Goal: Transaction & Acquisition: Obtain resource

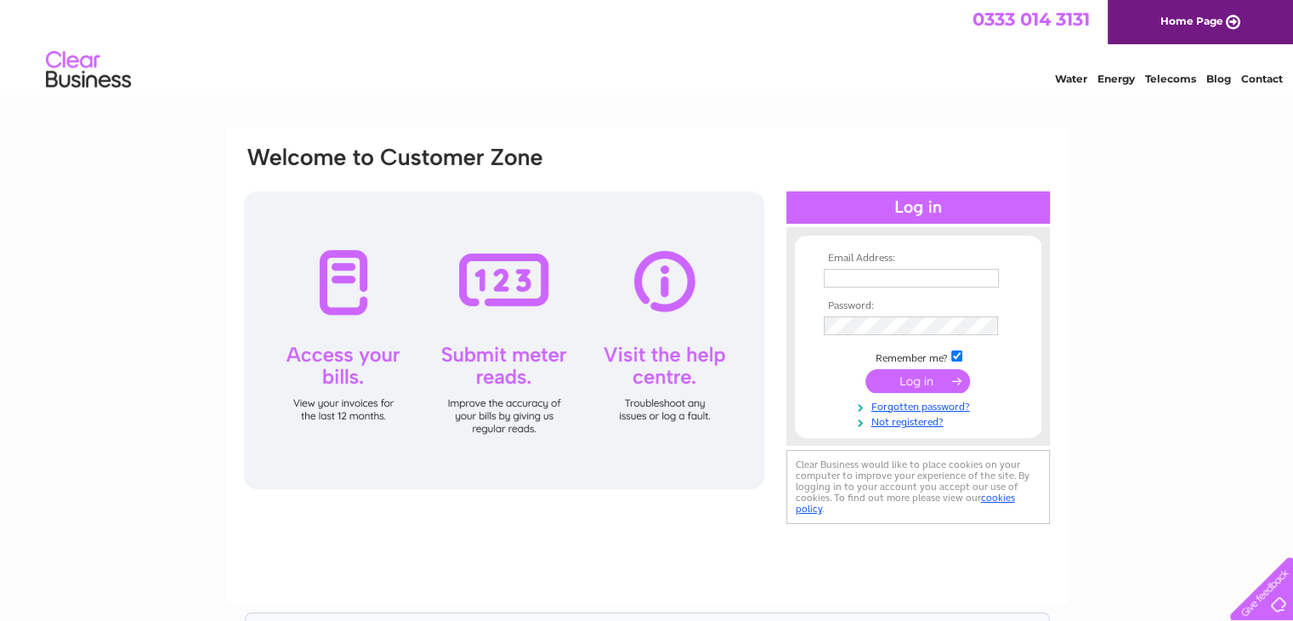
type input "chrisnolan100@talktalk.net"
click at [900, 373] on input "submit" at bounding box center [917, 381] width 105 height 24
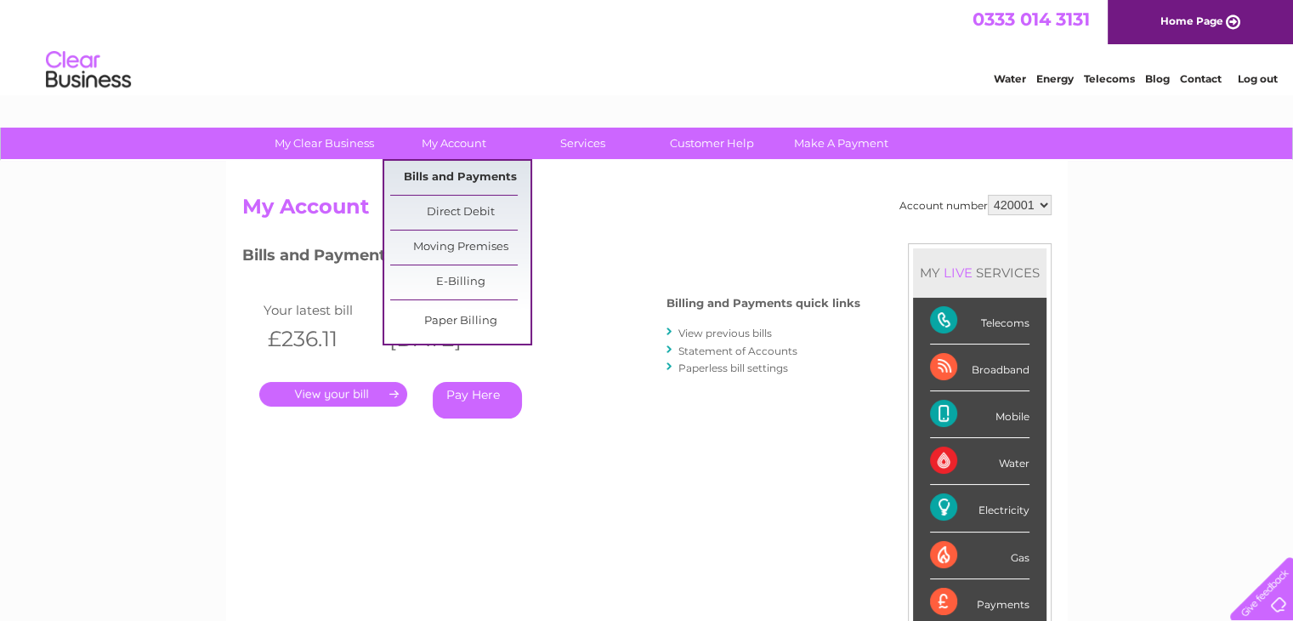
click at [453, 181] on link "Bills and Payments" at bounding box center [460, 178] width 140 height 34
click at [456, 278] on link "E-Billing" at bounding box center [460, 282] width 140 height 34
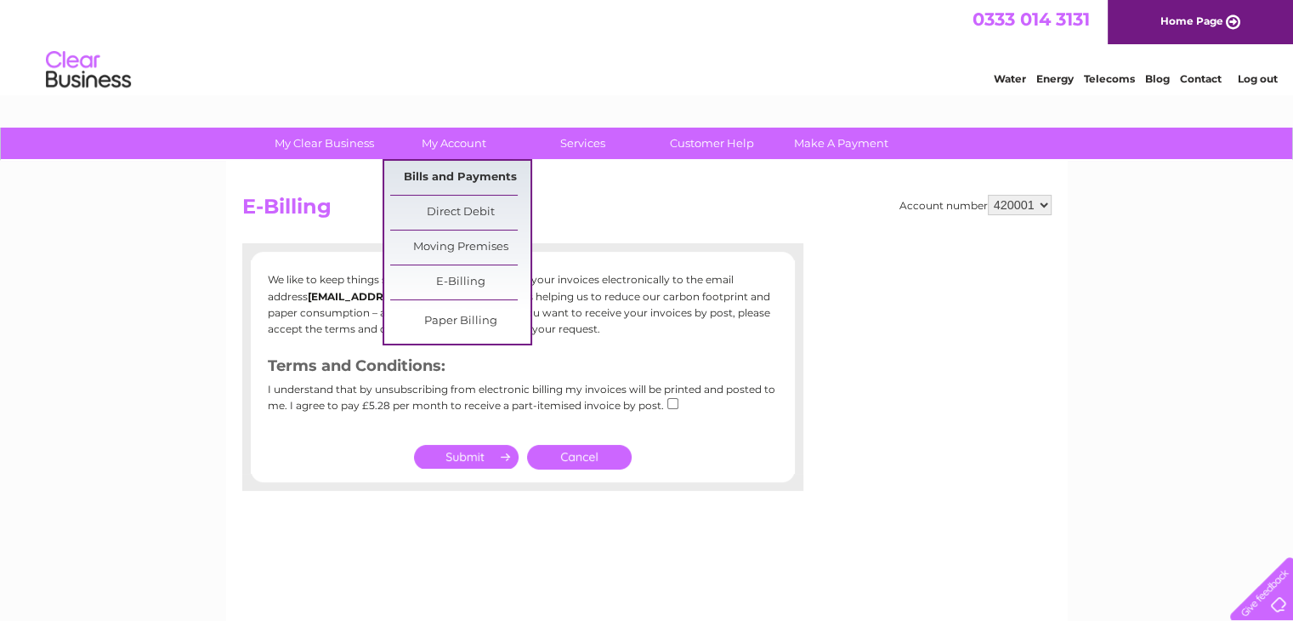
click at [473, 178] on link "Bills and Payments" at bounding box center [460, 178] width 140 height 34
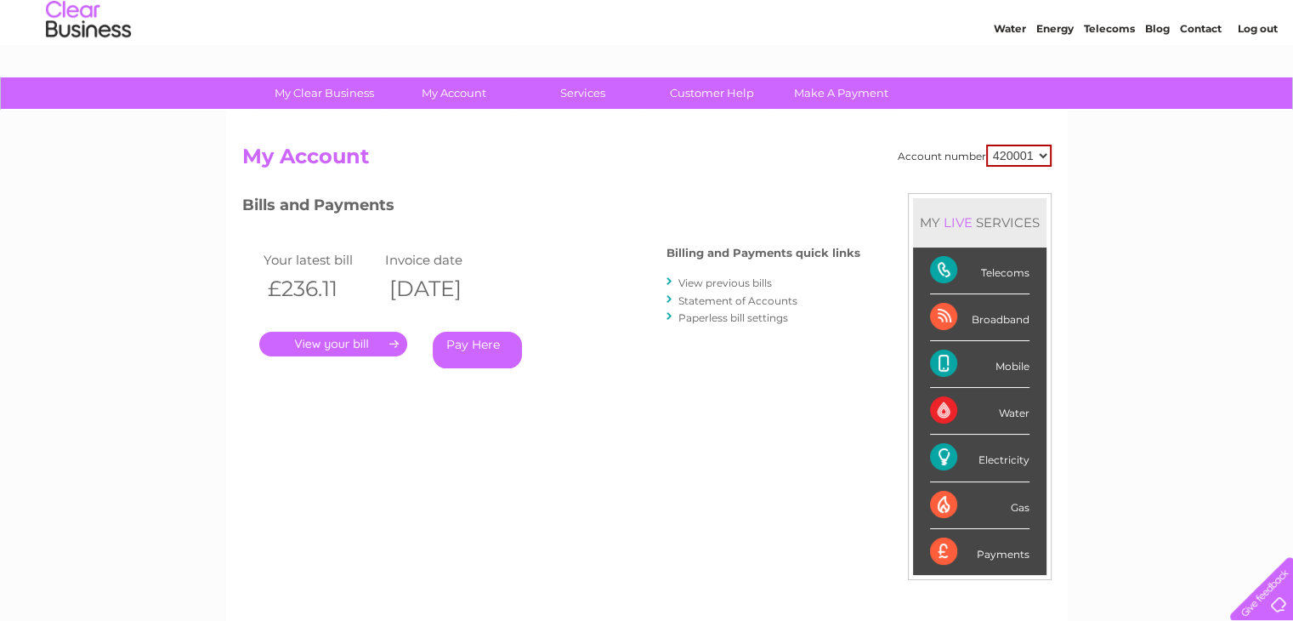
scroll to position [53, 0]
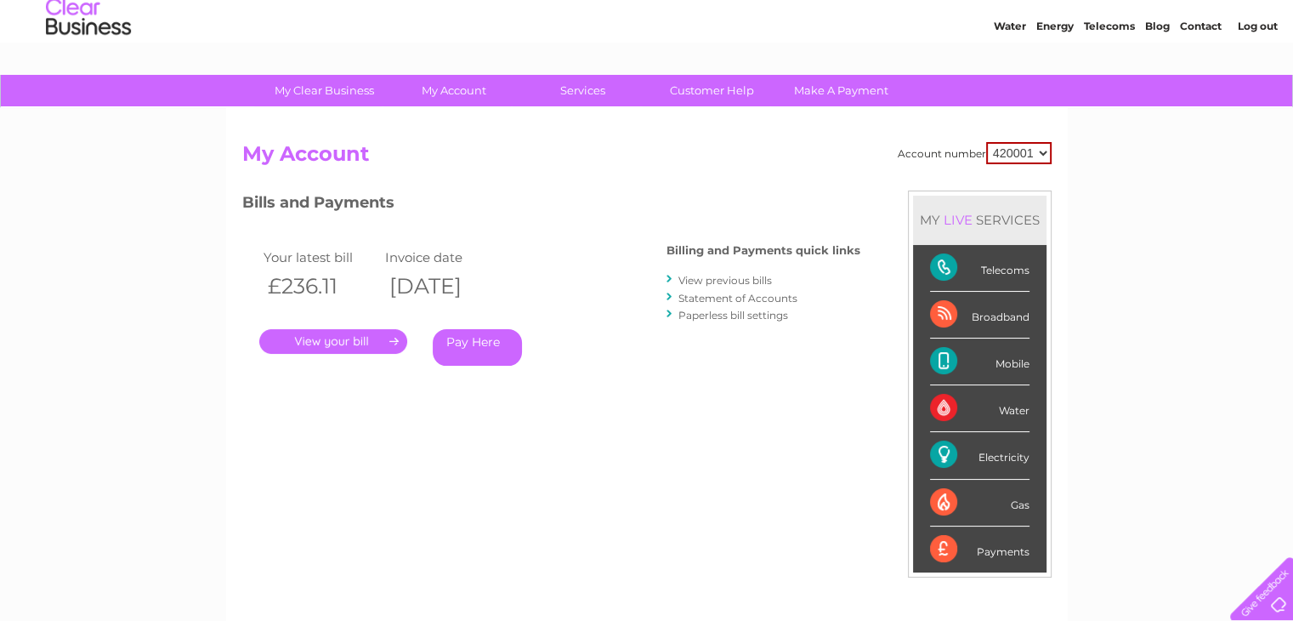
click at [744, 283] on link "View previous bills" at bounding box center [725, 280] width 94 height 13
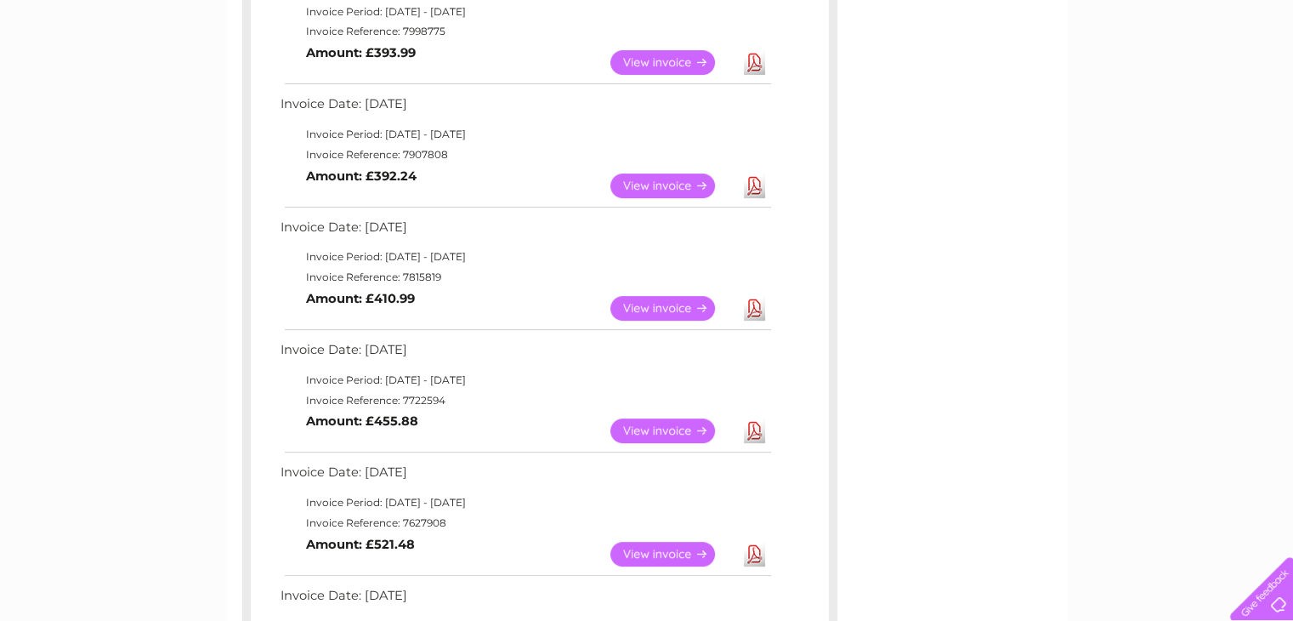
scroll to position [469, 0]
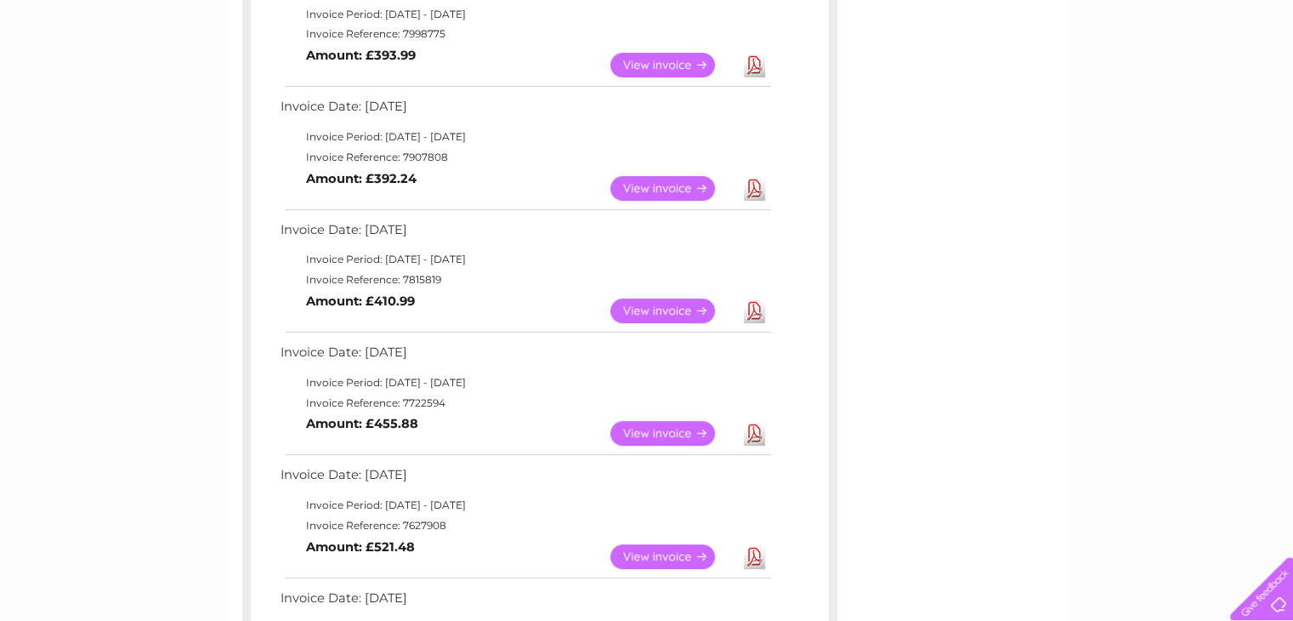
click at [666, 308] on link "View" at bounding box center [672, 310] width 125 height 25
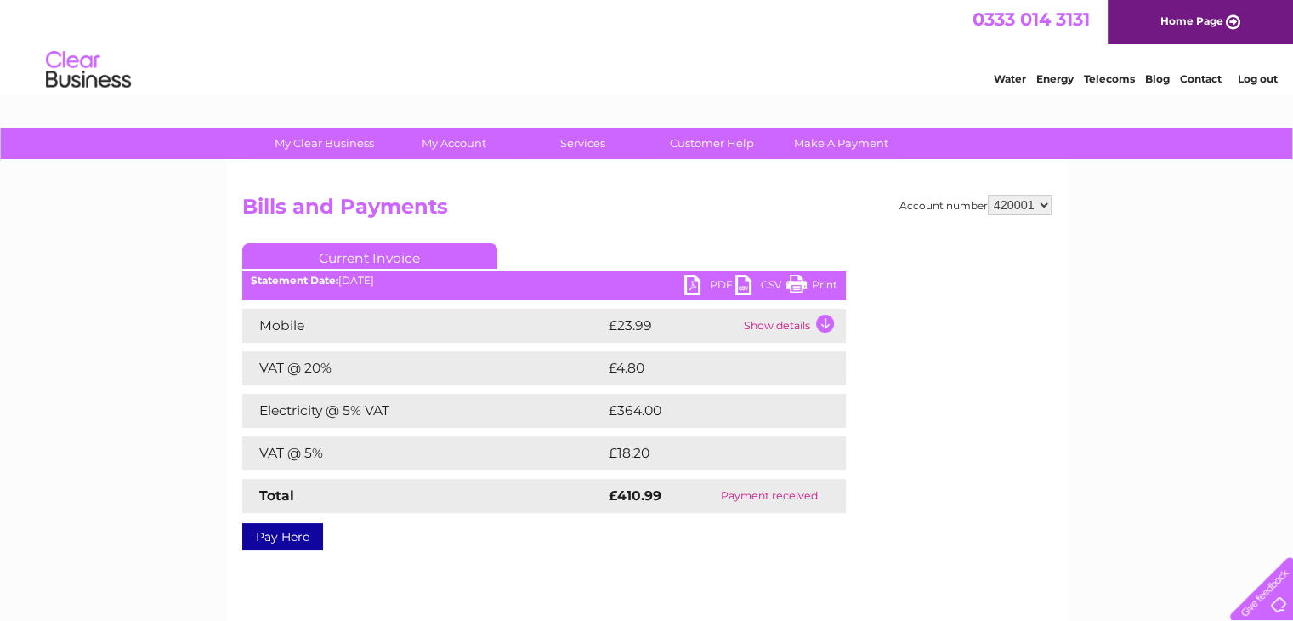
click at [710, 286] on link "PDF" at bounding box center [709, 287] width 51 height 25
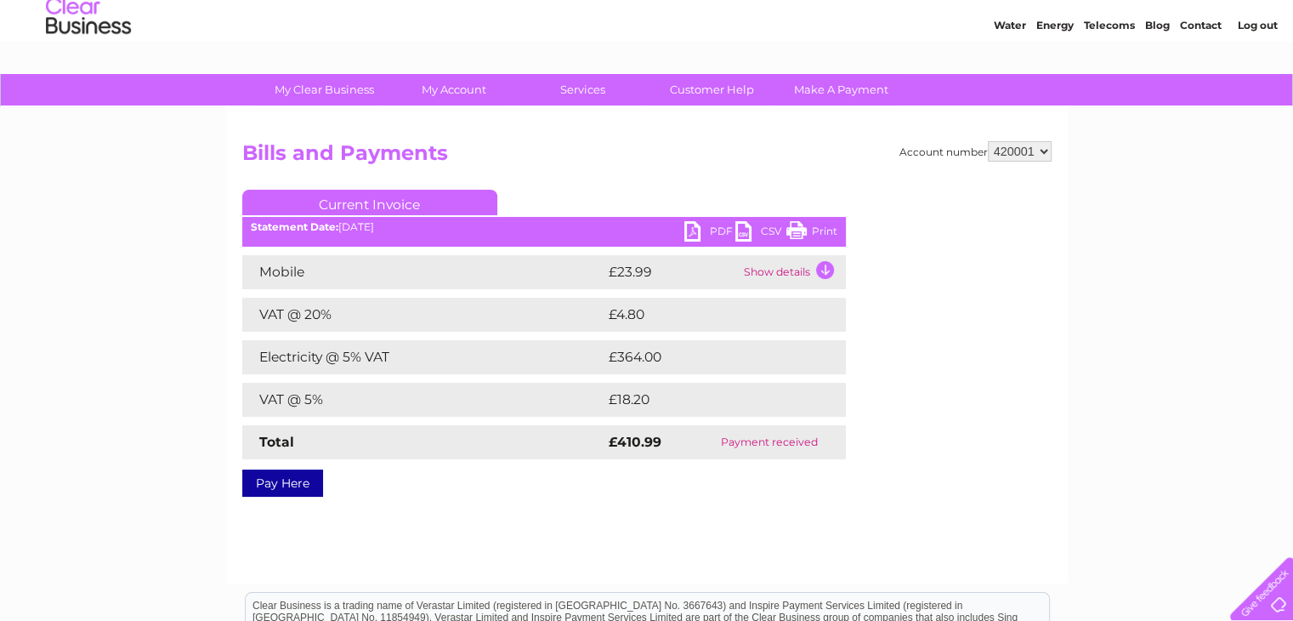
scroll to position [15, 0]
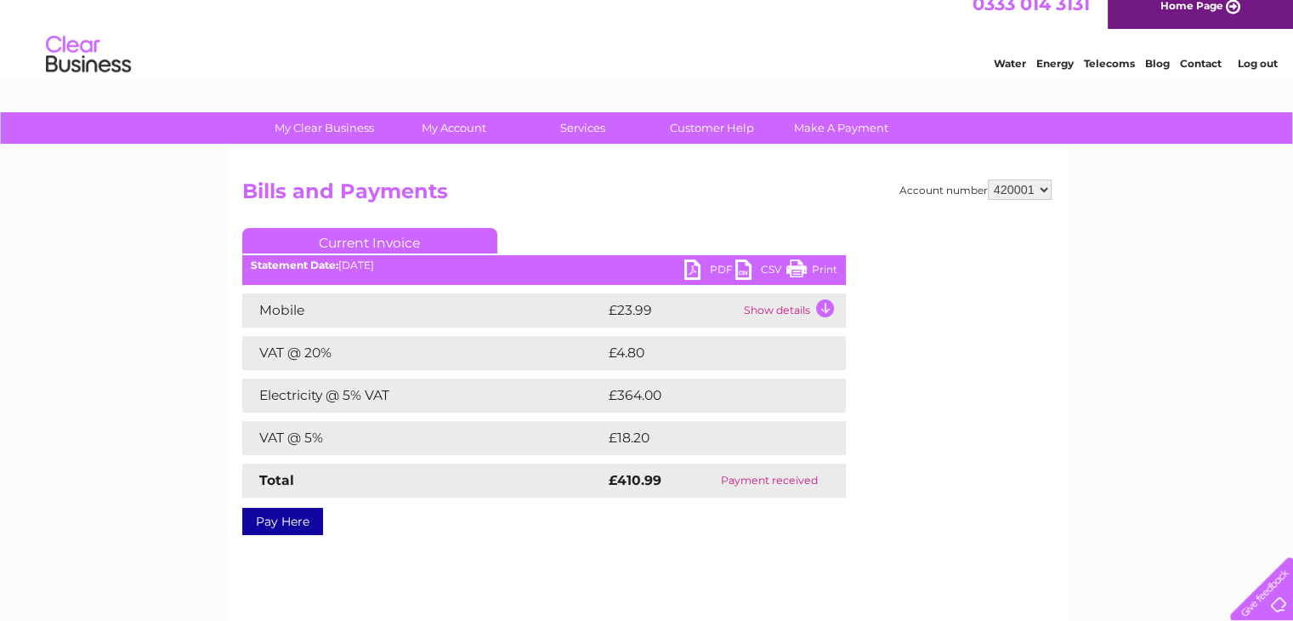
click at [45, 80] on img at bounding box center [88, 55] width 87 height 52
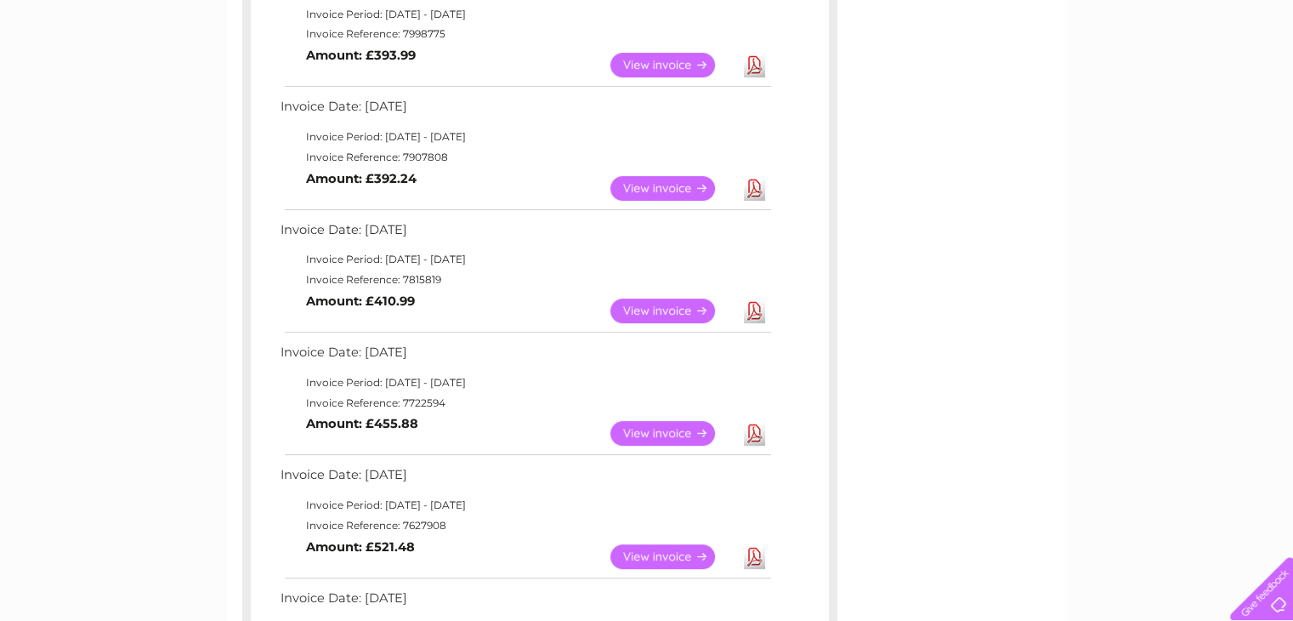
click at [670, 177] on link "View" at bounding box center [672, 188] width 125 height 25
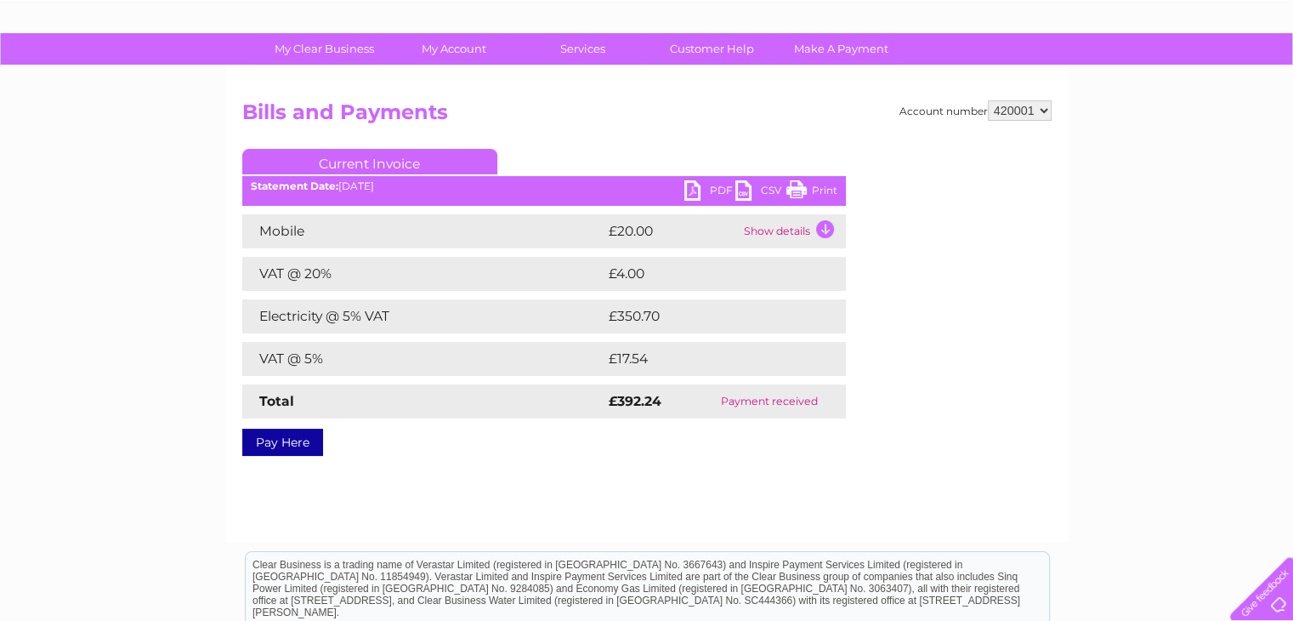
scroll to position [95, 0]
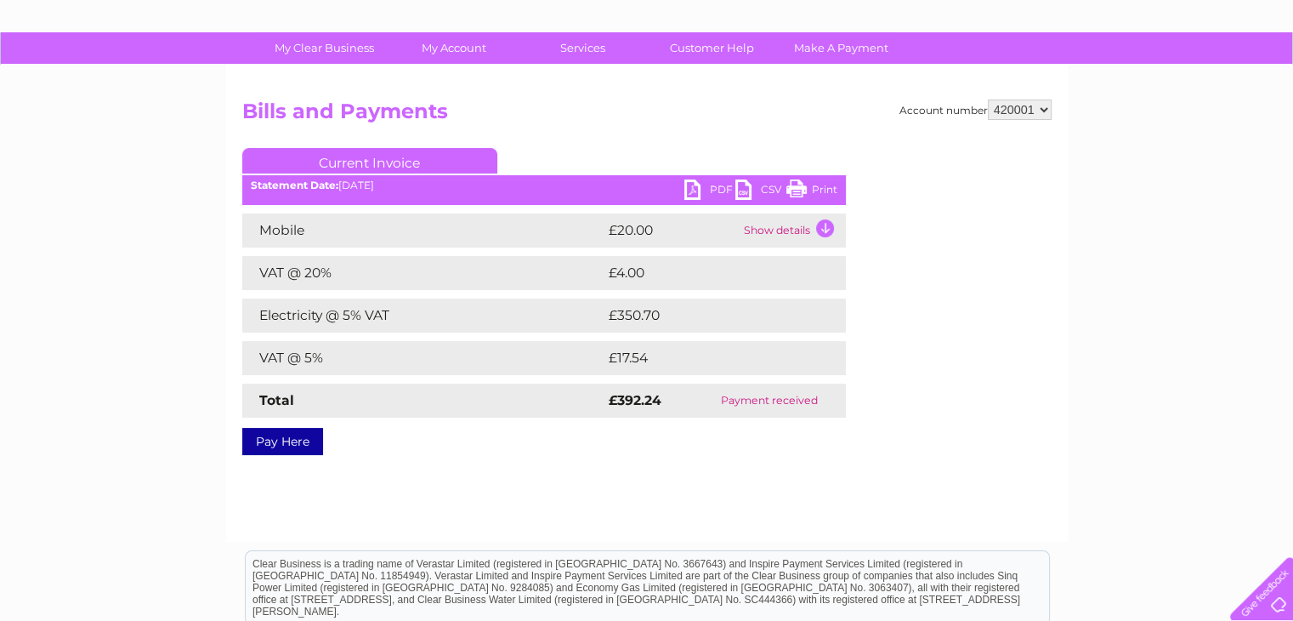
click at [696, 184] on link "PDF" at bounding box center [709, 191] width 51 height 25
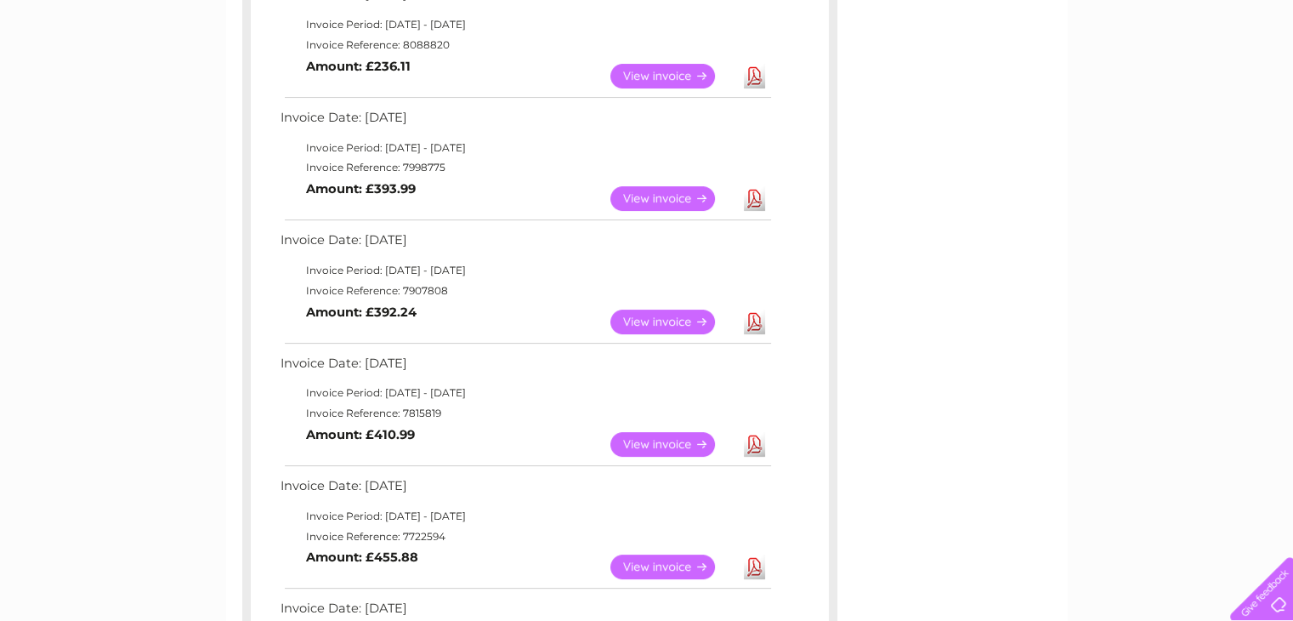
scroll to position [334, 0]
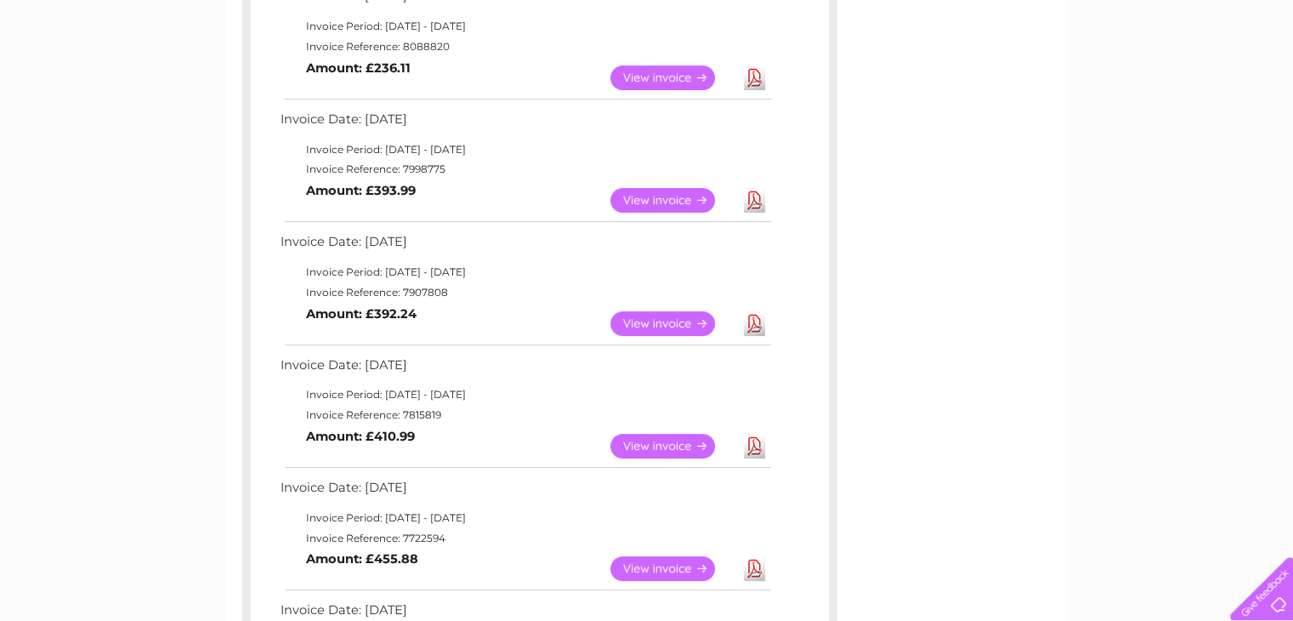
click at [672, 190] on link "View" at bounding box center [672, 200] width 125 height 25
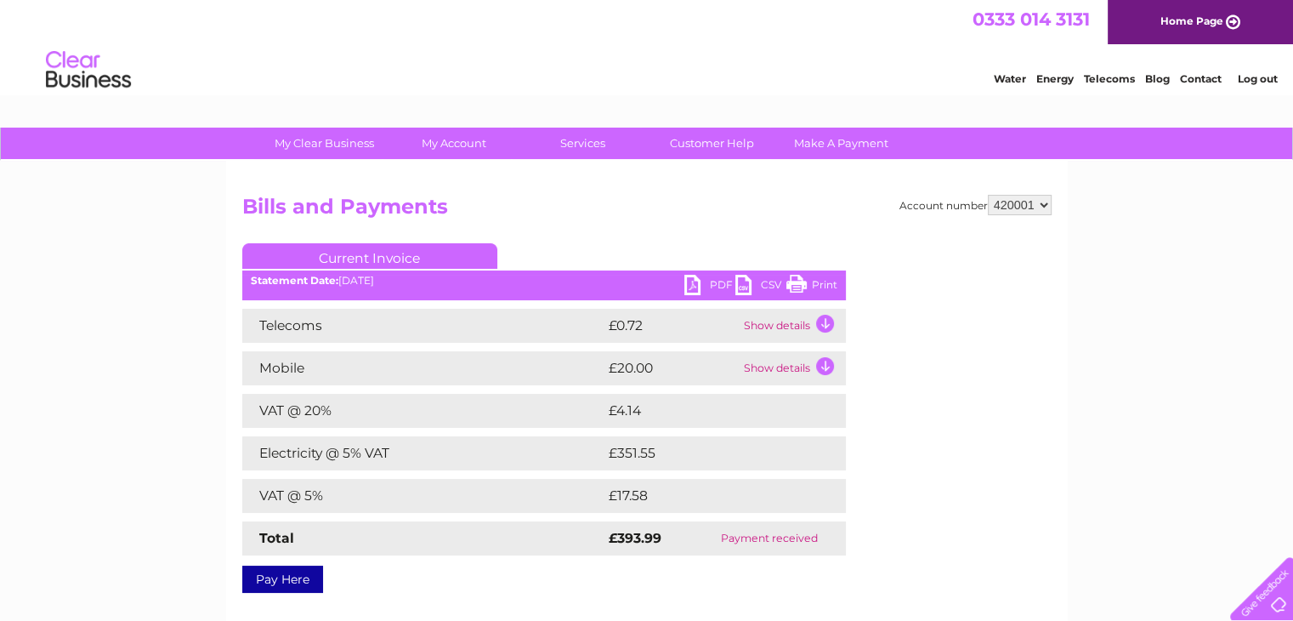
click at [705, 286] on link "PDF" at bounding box center [709, 287] width 51 height 25
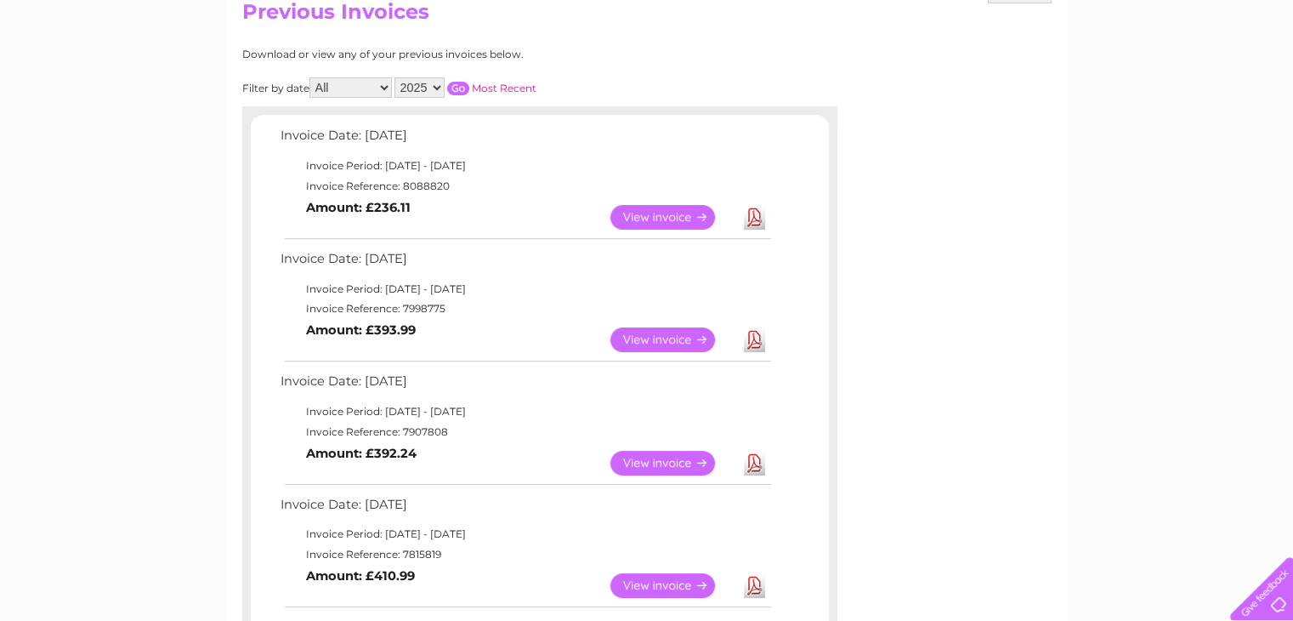
scroll to position [173, 0]
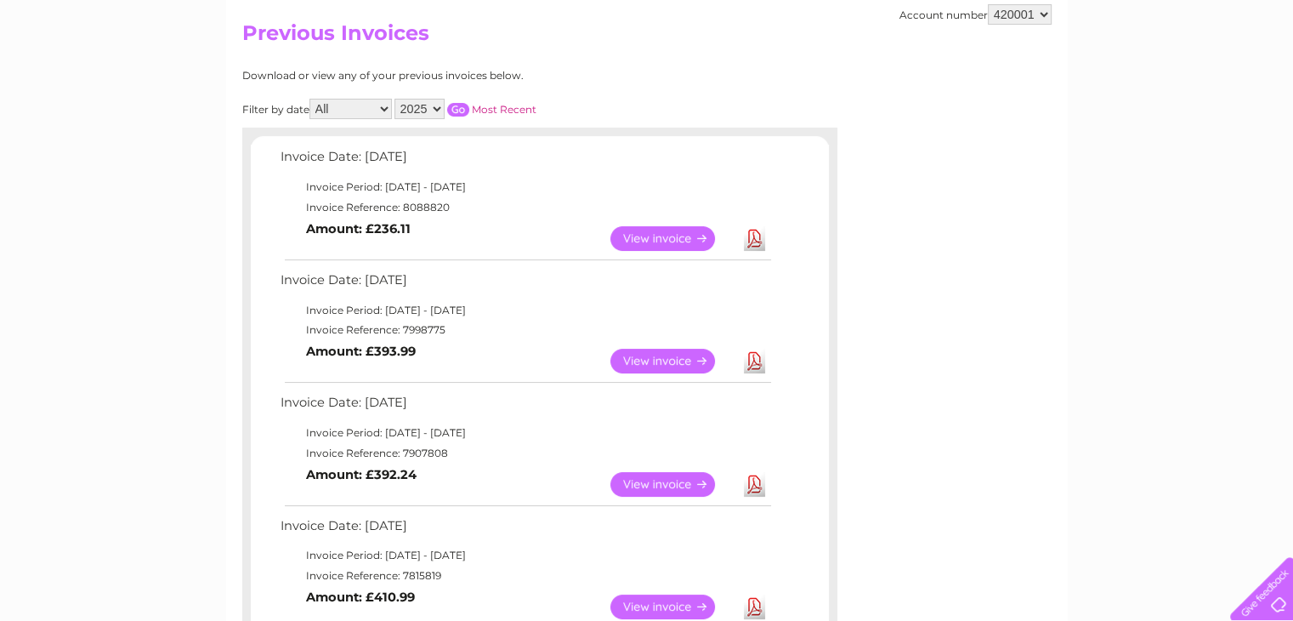
click at [649, 232] on link "View" at bounding box center [672, 238] width 125 height 25
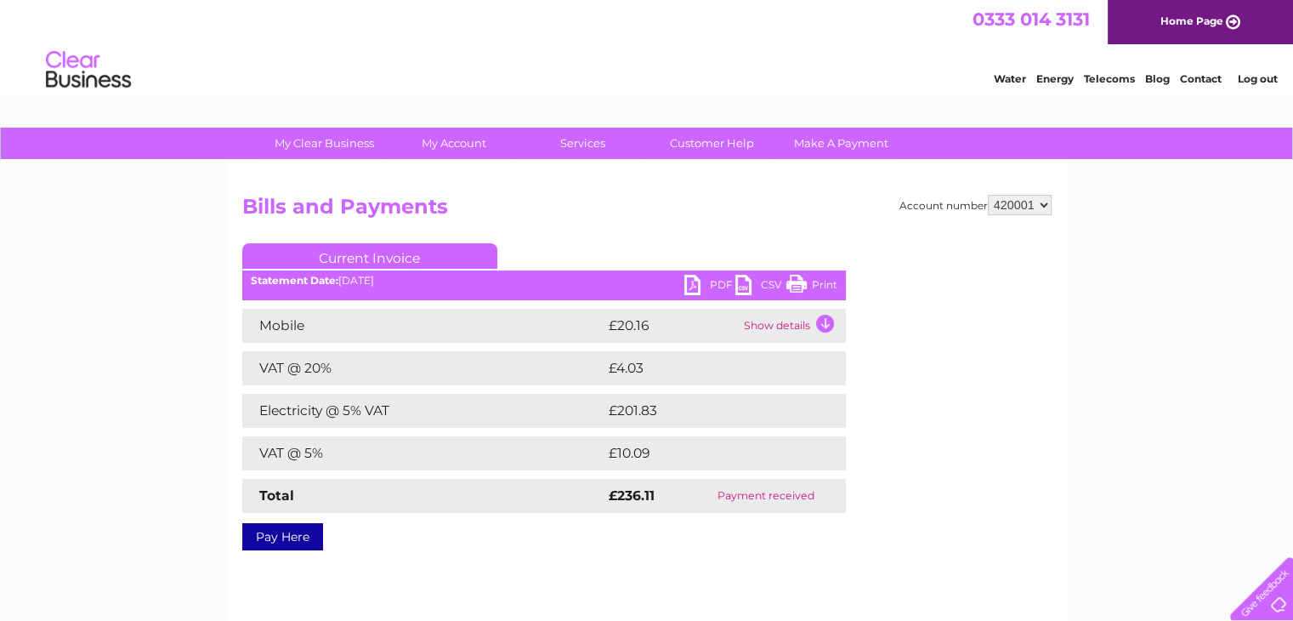
click at [711, 283] on link "PDF" at bounding box center [709, 287] width 51 height 25
